Goal: Contribute content

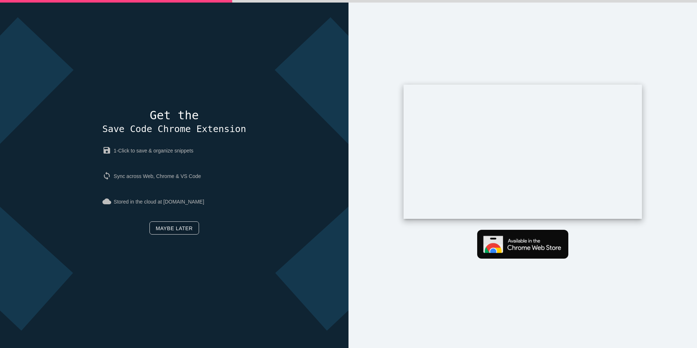
click at [186, 232] on link "Maybe later" at bounding box center [173, 227] width 49 height 13
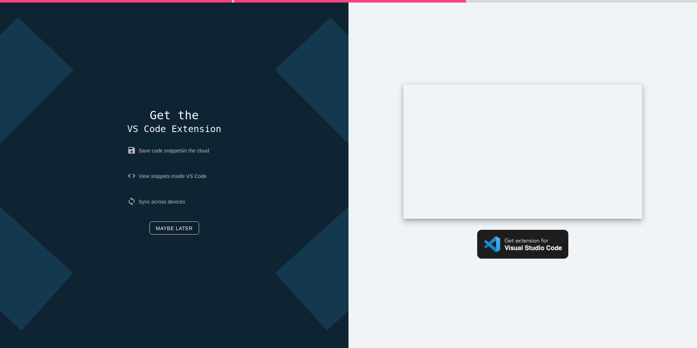
click at [169, 228] on link "Maybe later" at bounding box center [173, 227] width 49 height 13
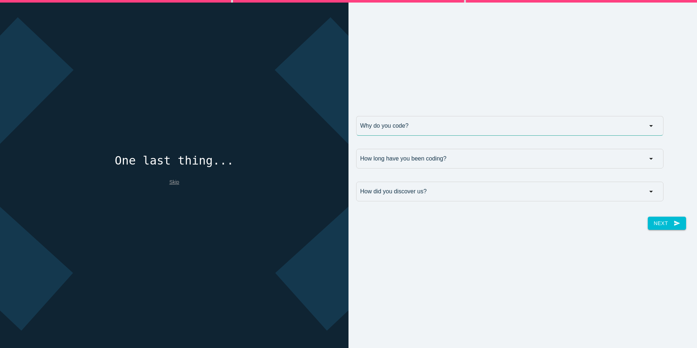
click at [436, 125] on input "Why do you code?" at bounding box center [509, 126] width 307 height 20
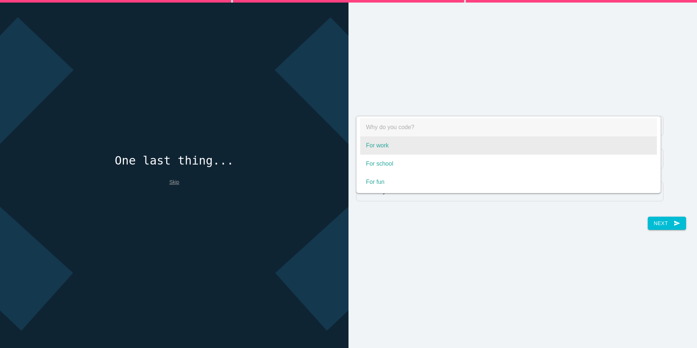
click at [433, 142] on span "For work" at bounding box center [508, 145] width 297 height 18
select select "For work"
type input "For work"
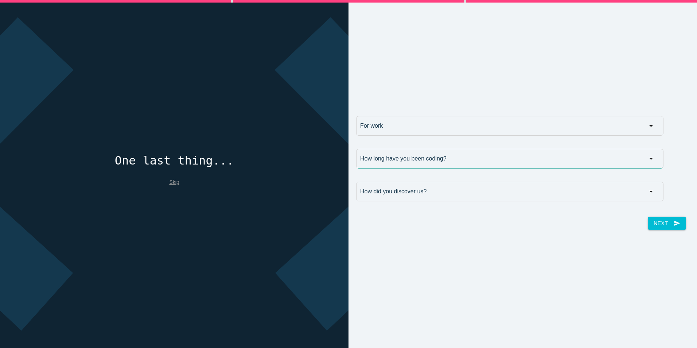
click at [424, 157] on input "How long have you been coding?" at bounding box center [509, 159] width 307 height 20
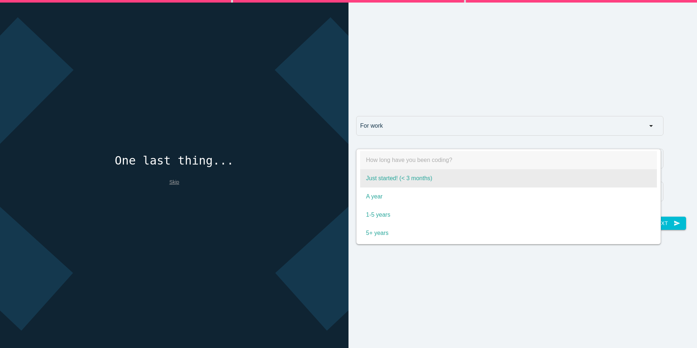
click at [436, 175] on span "Just started! (< 3 months)" at bounding box center [508, 178] width 297 height 18
select select "Just started! (< 3 months)"
type input "Just started! (< 3 months)"
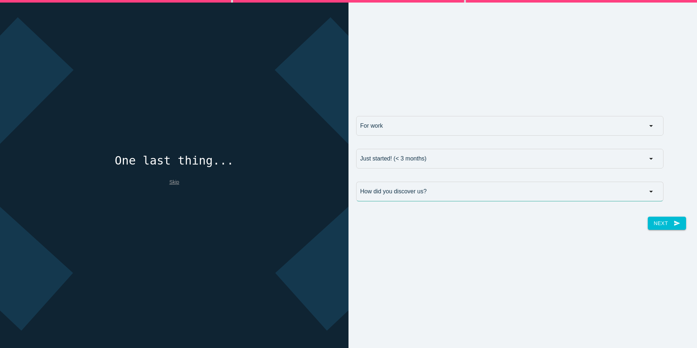
click at [445, 196] on input "How did you discover us?" at bounding box center [509, 191] width 307 height 20
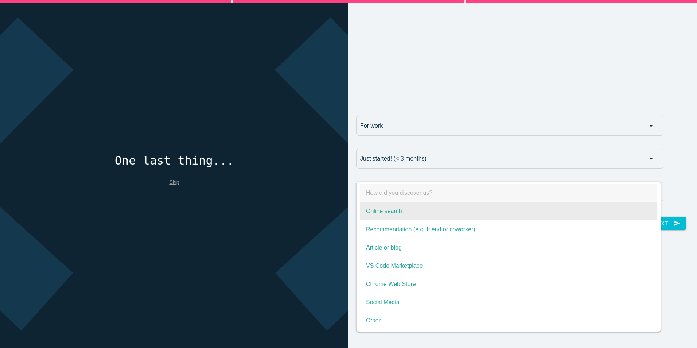
click at [438, 213] on span "Online search" at bounding box center [508, 211] width 297 height 18
select select "Online search"
type input "Online search"
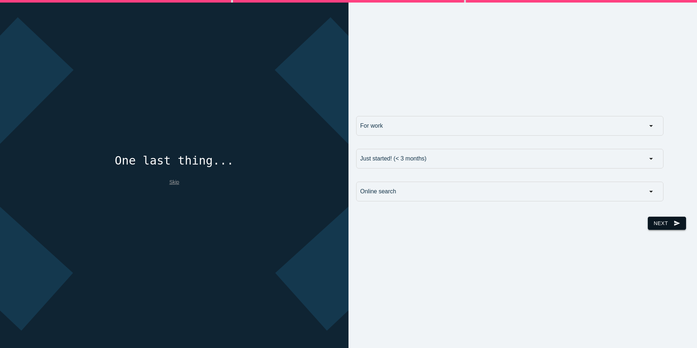
click at [659, 219] on button "Next send" at bounding box center [667, 222] width 38 height 13
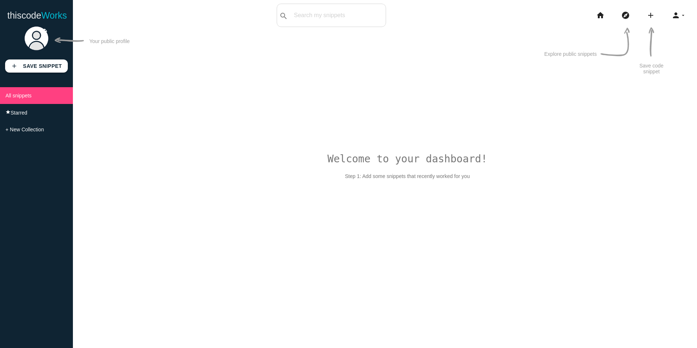
click at [371, 181] on div "Welcome to your dashboard! Step 1: Add some snippets that recently worked for y…" at bounding box center [385, 197] width 624 height 348
click at [650, 15] on icon "add" at bounding box center [650, 15] width 9 height 23
click at [662, 15] on link "code Snippet" at bounding box center [666, 13] width 51 height 18
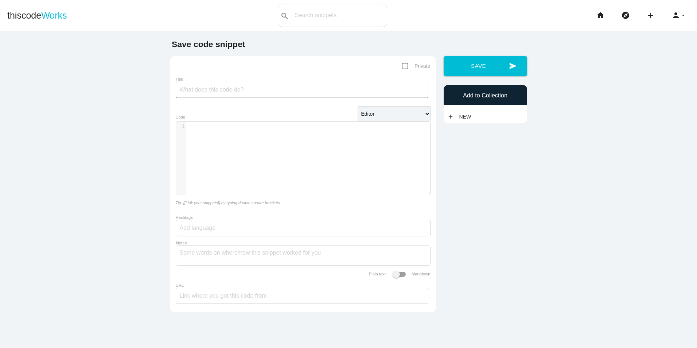
click at [232, 88] on input "Title" at bounding box center [302, 90] width 253 height 16
type input "S"
type input "Fliptiles for Movement code-block"
click at [285, 136] on div "​ x 1 ​" at bounding box center [308, 164] width 265 height 84
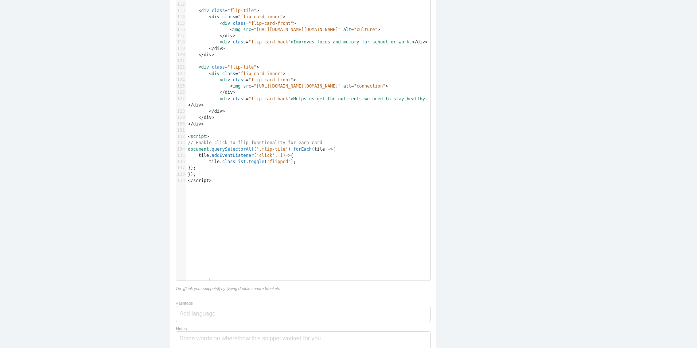
scroll to position [936, 0]
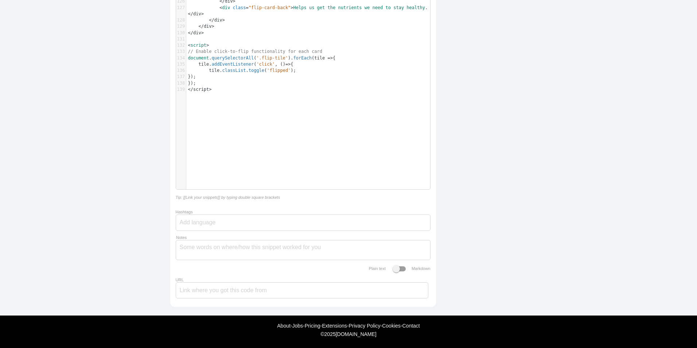
click at [240, 222] on div at bounding box center [303, 222] width 255 height 16
type input "html"
click at [199, 239] on span "html" at bounding box center [202, 239] width 44 height 18
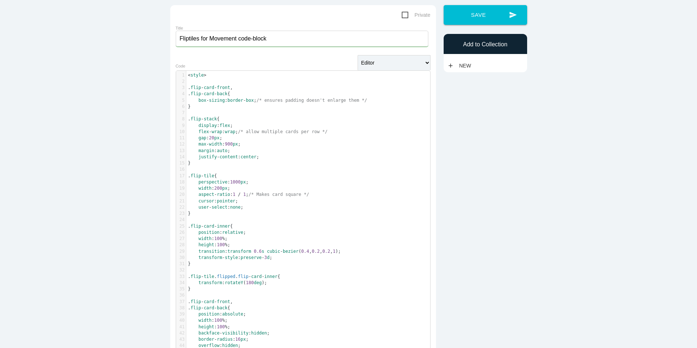
scroll to position [0, 0]
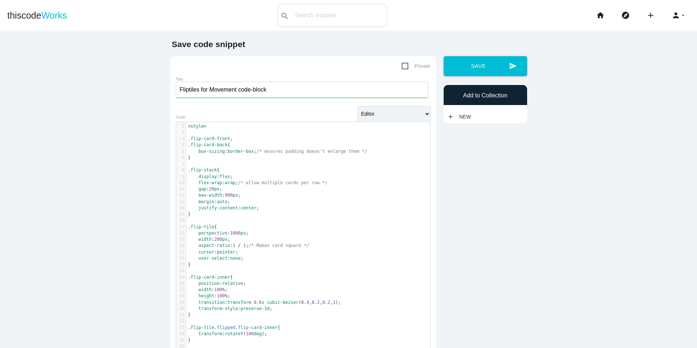
click at [402, 66] on span "Private" at bounding box center [416, 66] width 29 height 9
click at [402, 66] on input "Private" at bounding box center [404, 64] width 5 height 5
checkbox input "true"
click at [502, 59] on button "send Save" at bounding box center [484, 66] width 83 height 20
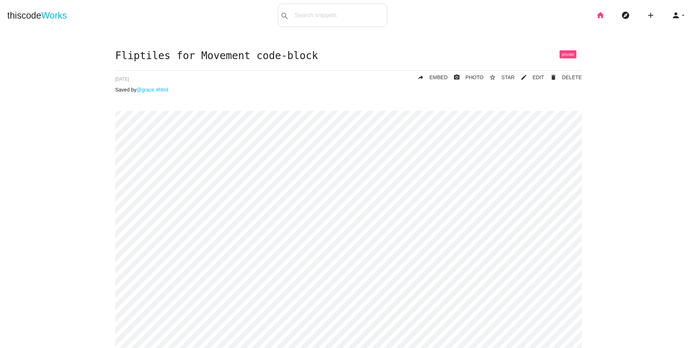
click at [596, 14] on icon "home" at bounding box center [600, 15] width 9 height 23
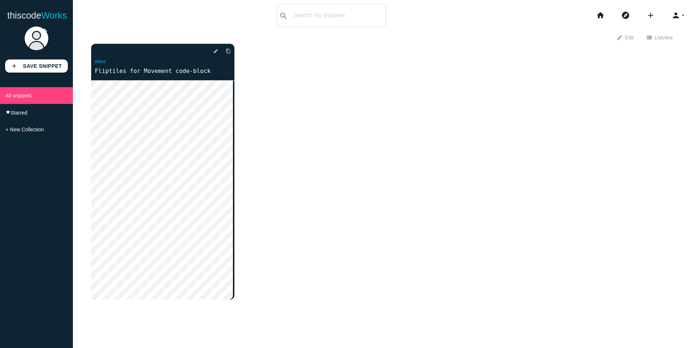
click at [311, 175] on div "delete star_border photo_camera edit content_copy #html Fliptiles for Movement …" at bounding box center [384, 177] width 587 height 266
